Goal: Navigation & Orientation: Find specific page/section

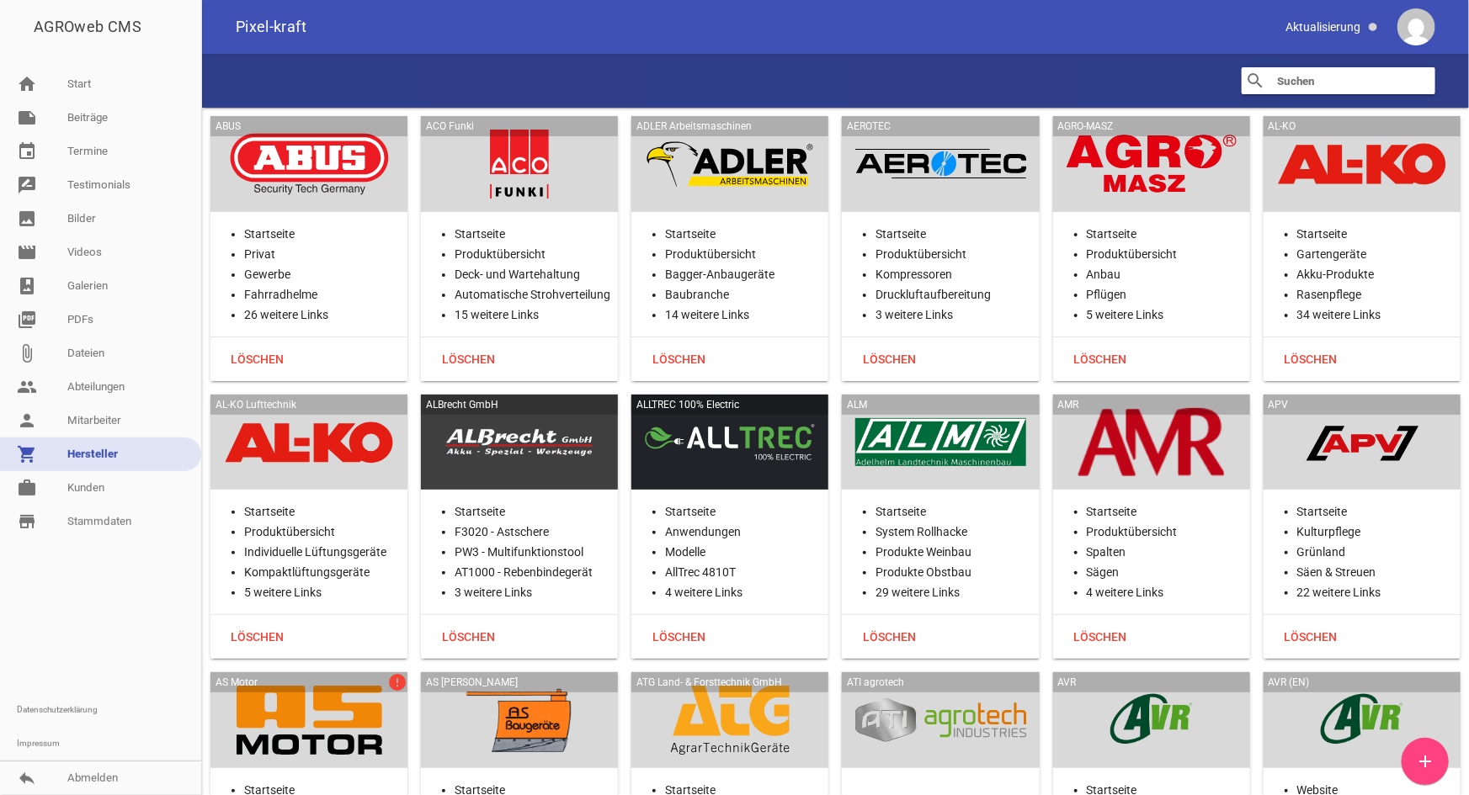
scroll to position [20600, 0]
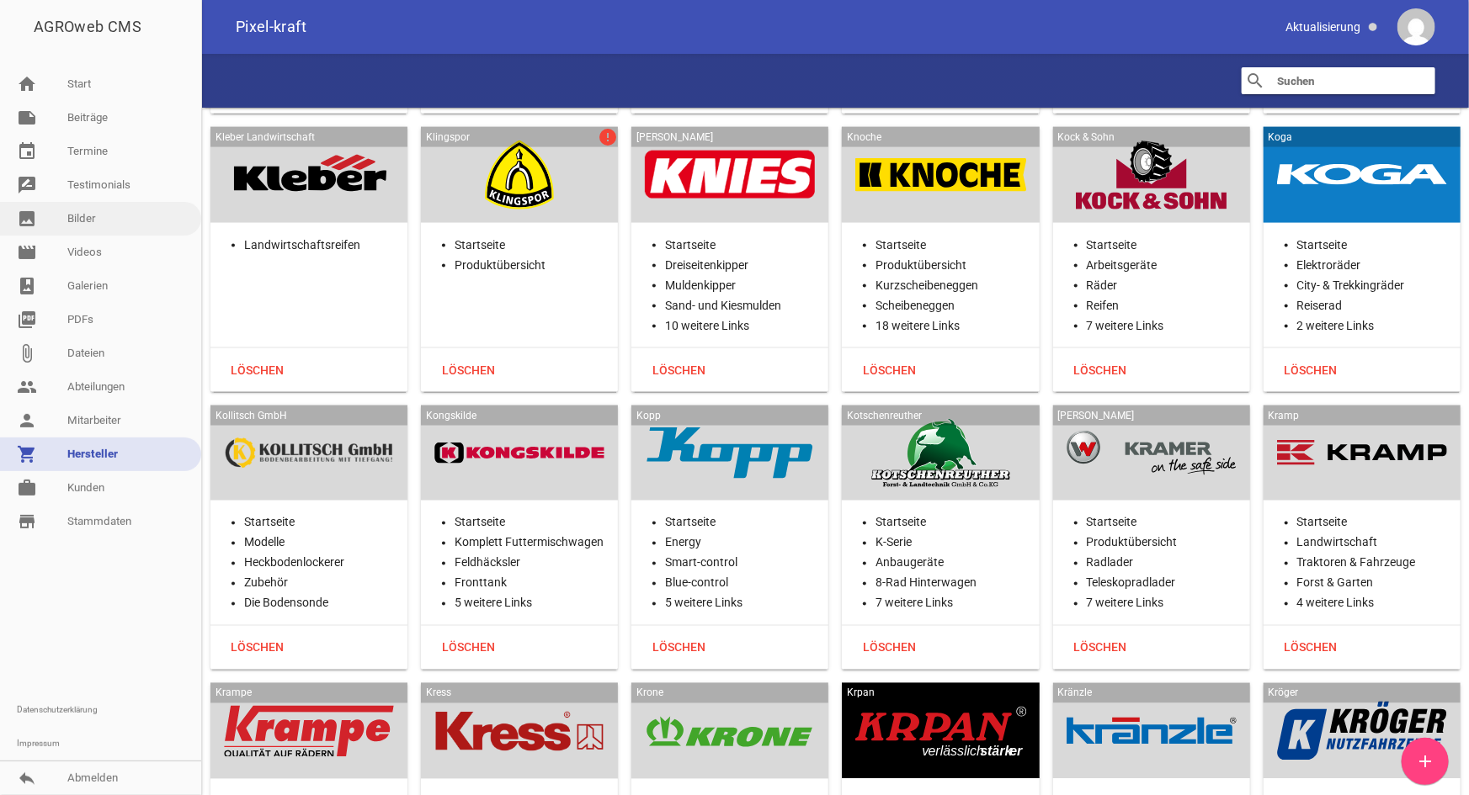
click at [89, 216] on link "image Bilder" at bounding box center [100, 219] width 201 height 34
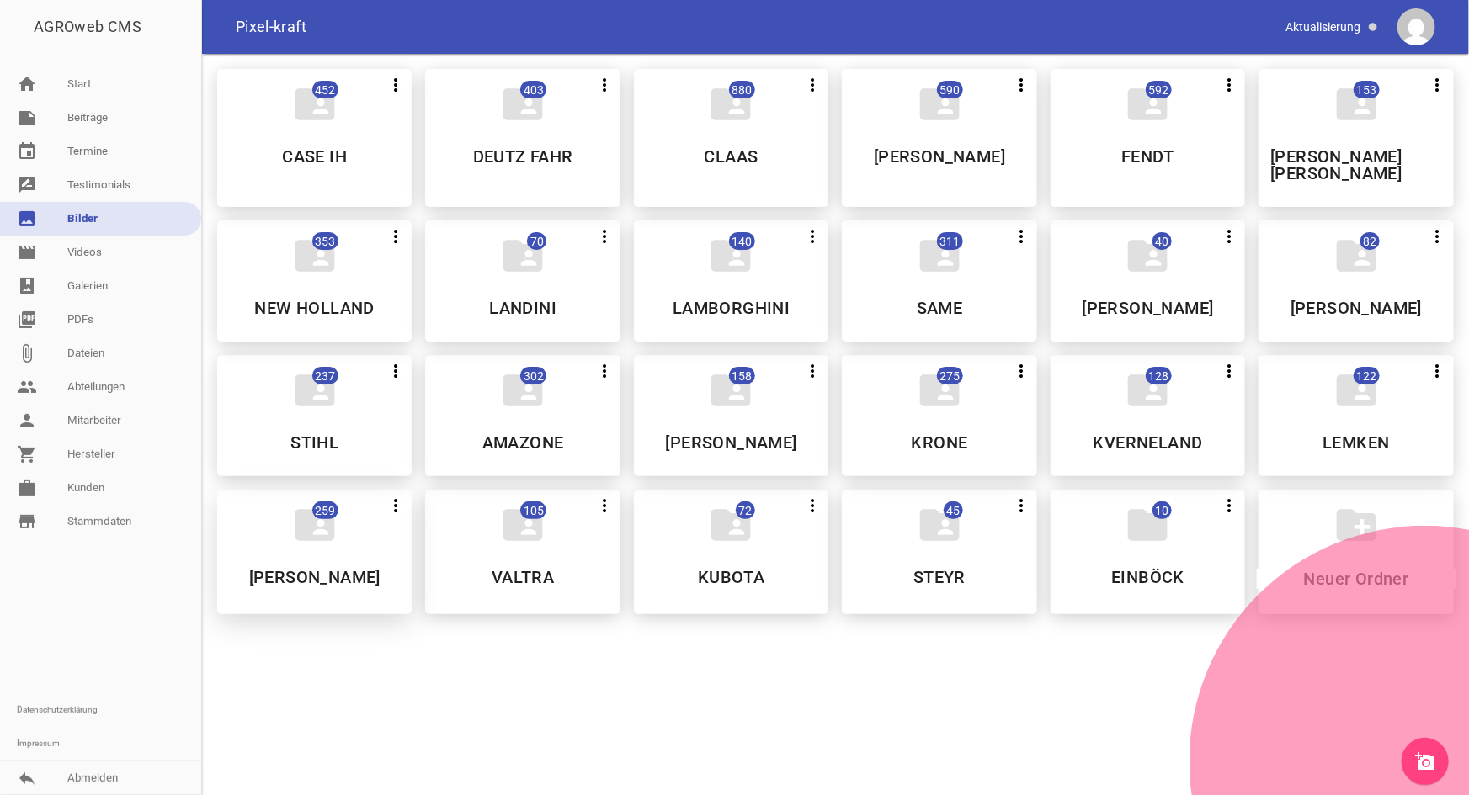
click at [359, 546] on div "folder_shared 259 more_vert Nicht mehr Teilen Bearbeiten Löschen [PERSON_NAME]" at bounding box center [314, 552] width 194 height 125
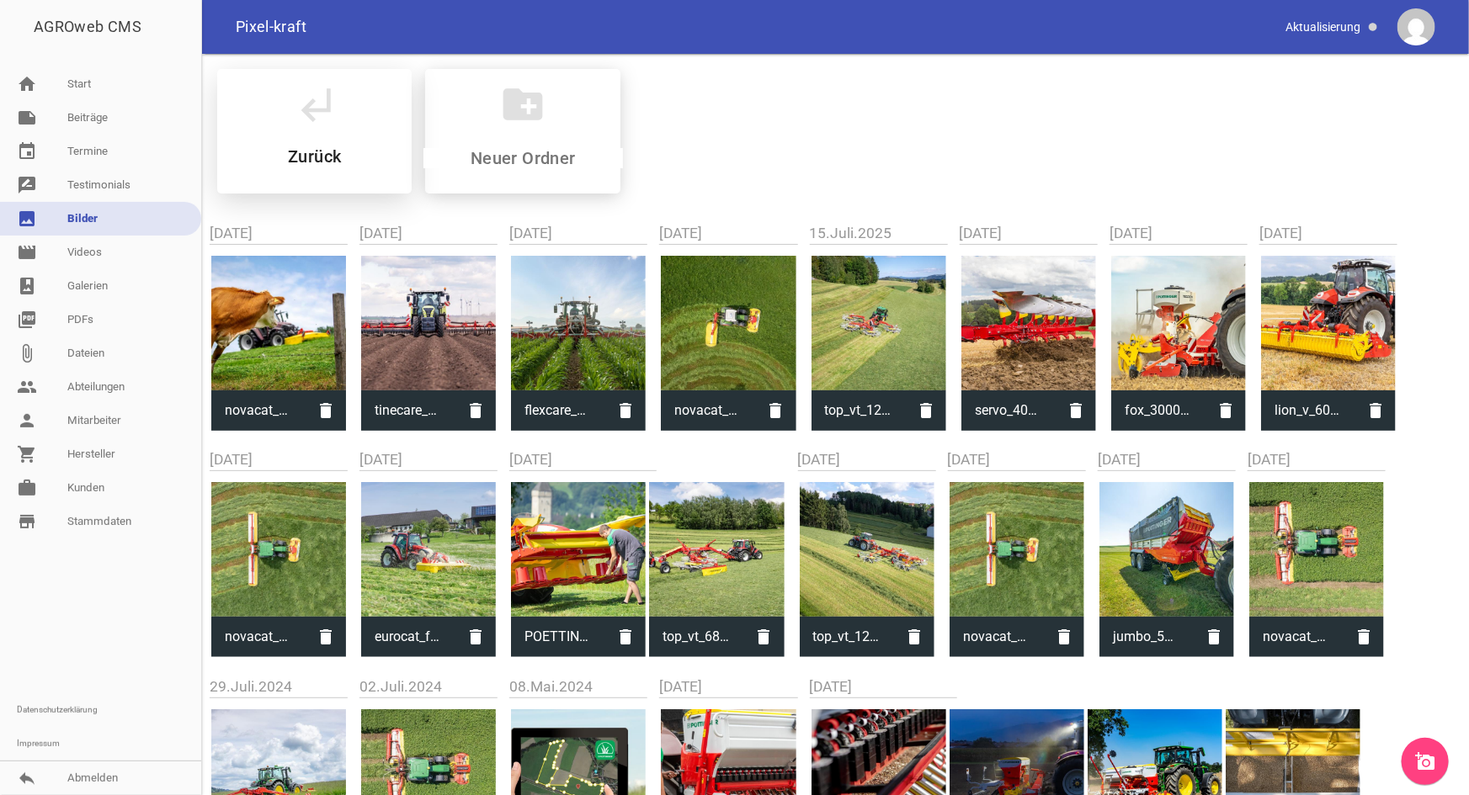
click at [314, 155] on h5 "Zurück" at bounding box center [314, 156] width 53 height 17
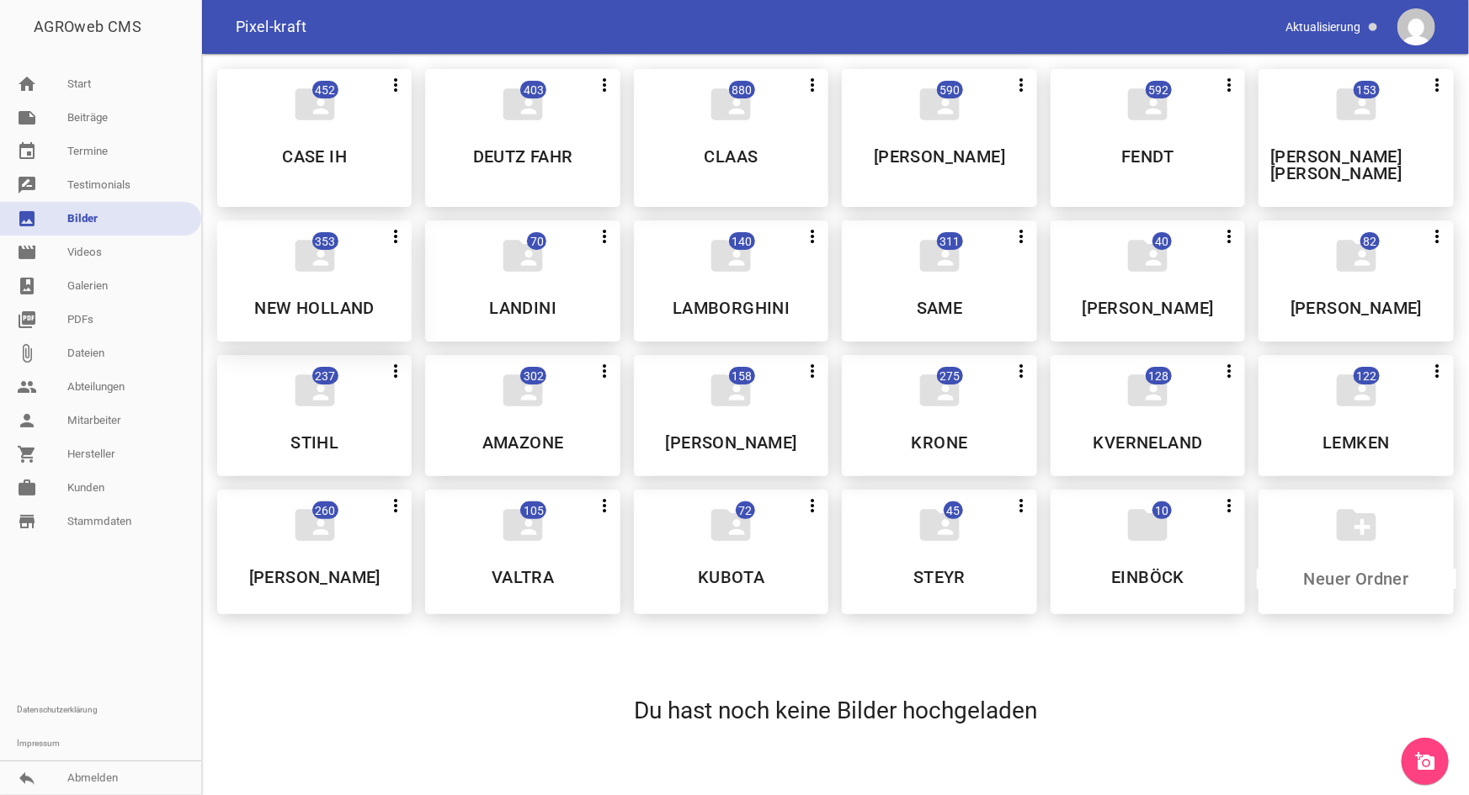
click at [316, 300] on h5 "NEW HOLLAND" at bounding box center [315, 308] width 120 height 17
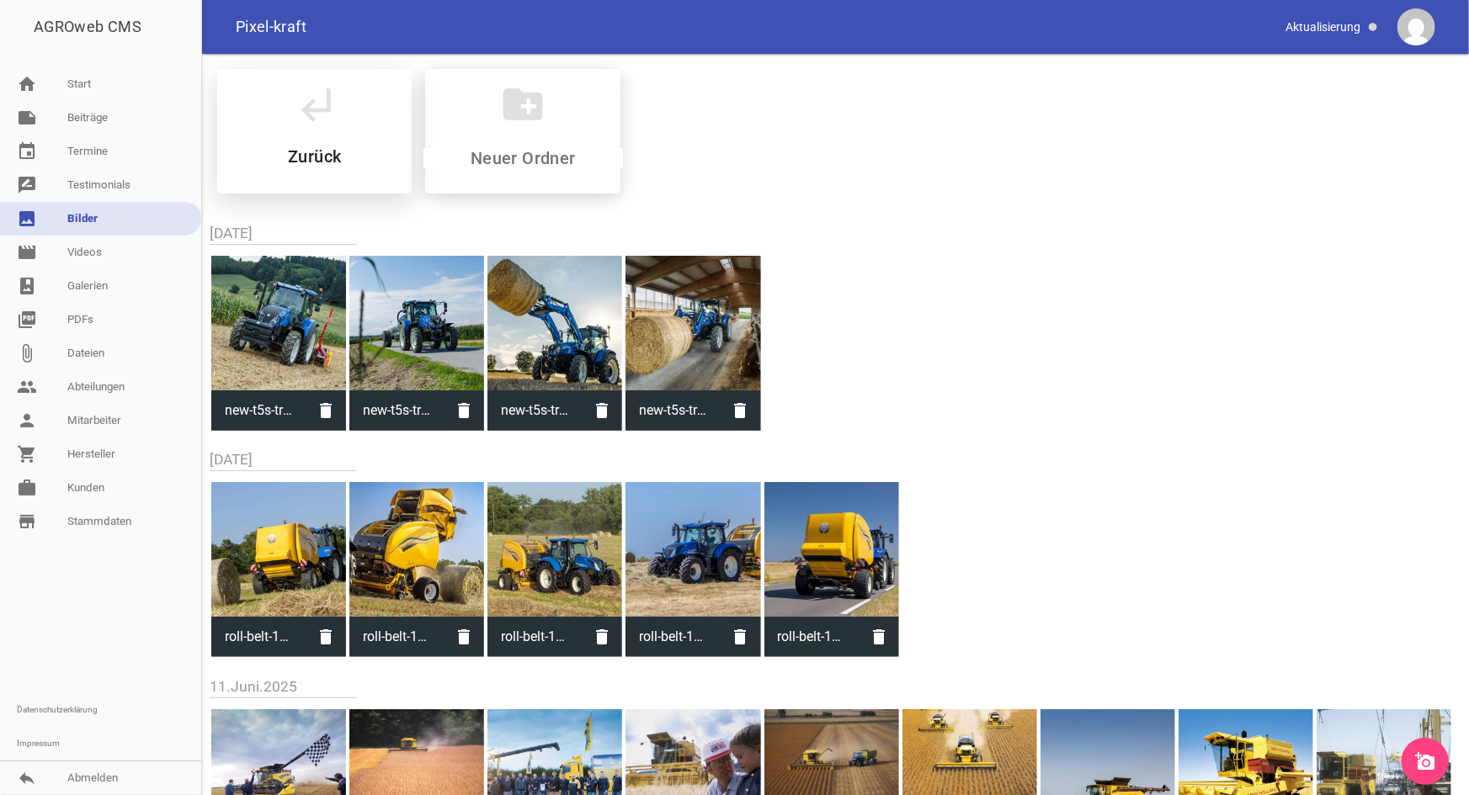
click at [311, 154] on h5 "Zurück" at bounding box center [314, 156] width 53 height 17
